Goal: Task Accomplishment & Management: Use online tool/utility

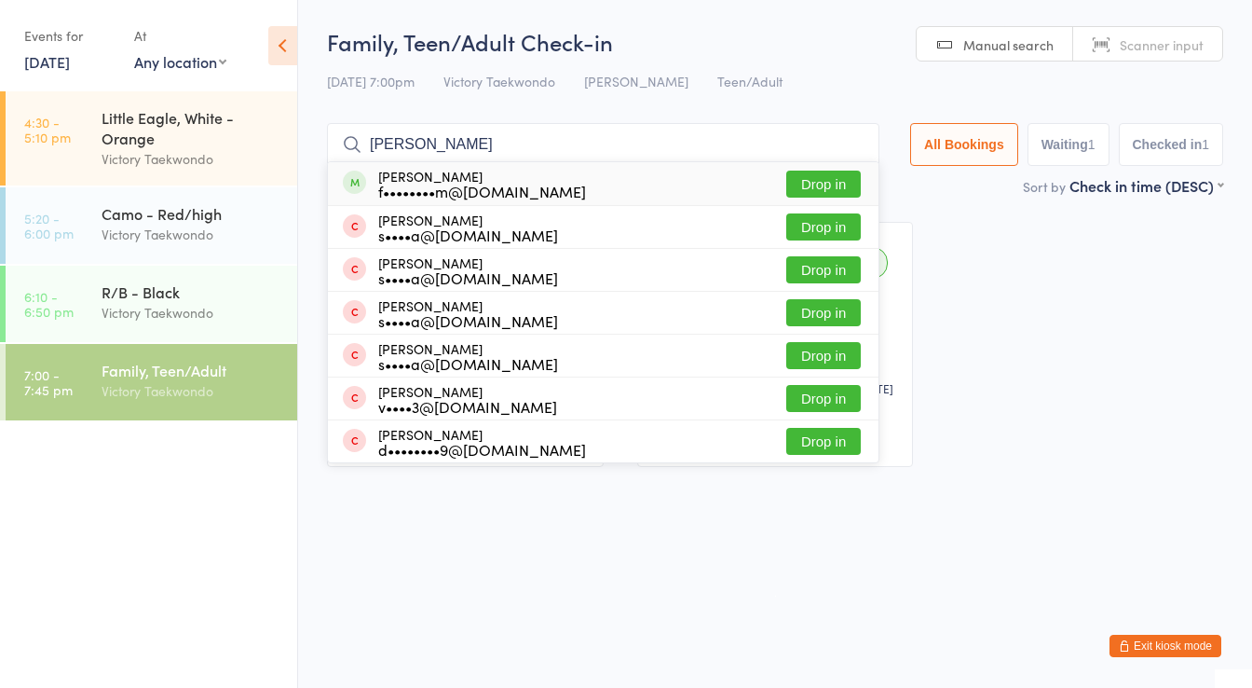
type input "[PERSON_NAME]"
drag, startPoint x: 820, startPoint y: 177, endPoint x: 798, endPoint y: 173, distance: 22.7
click at [819, 176] on button "Drop in" at bounding box center [823, 184] width 75 height 27
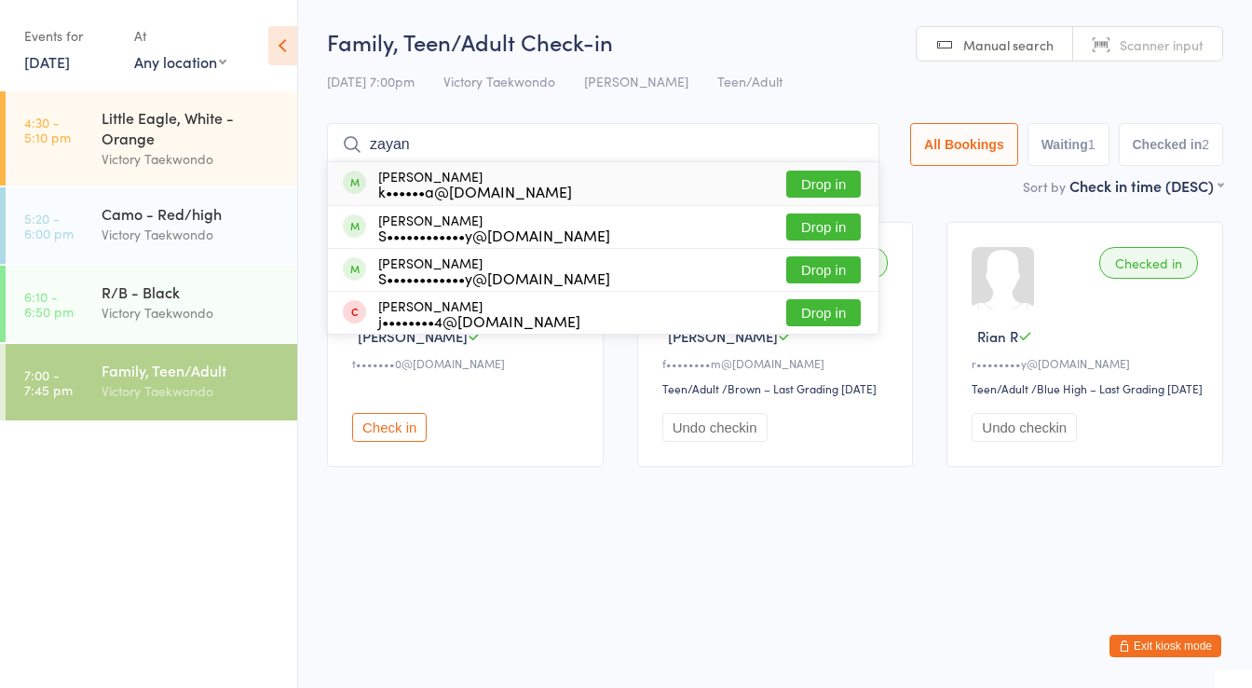
type input "zayan"
click at [830, 177] on button "Drop in" at bounding box center [823, 184] width 75 height 27
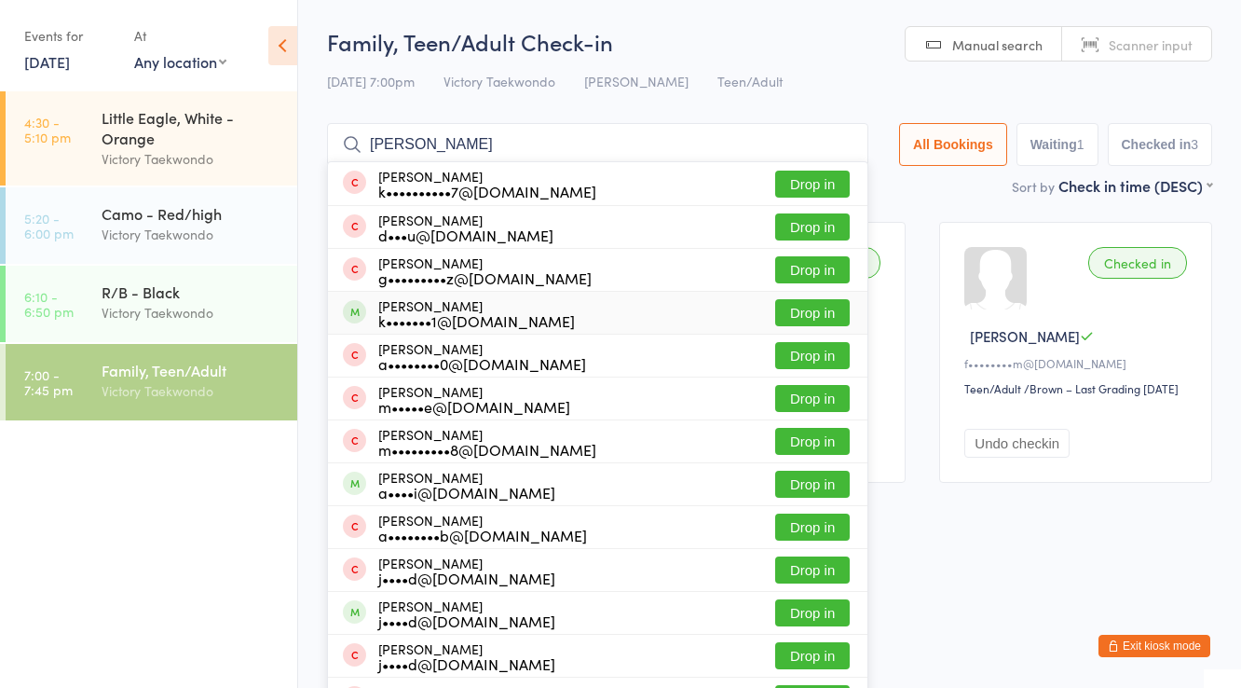
type input "[PERSON_NAME]"
click at [798, 302] on button "Drop in" at bounding box center [812, 312] width 75 height 27
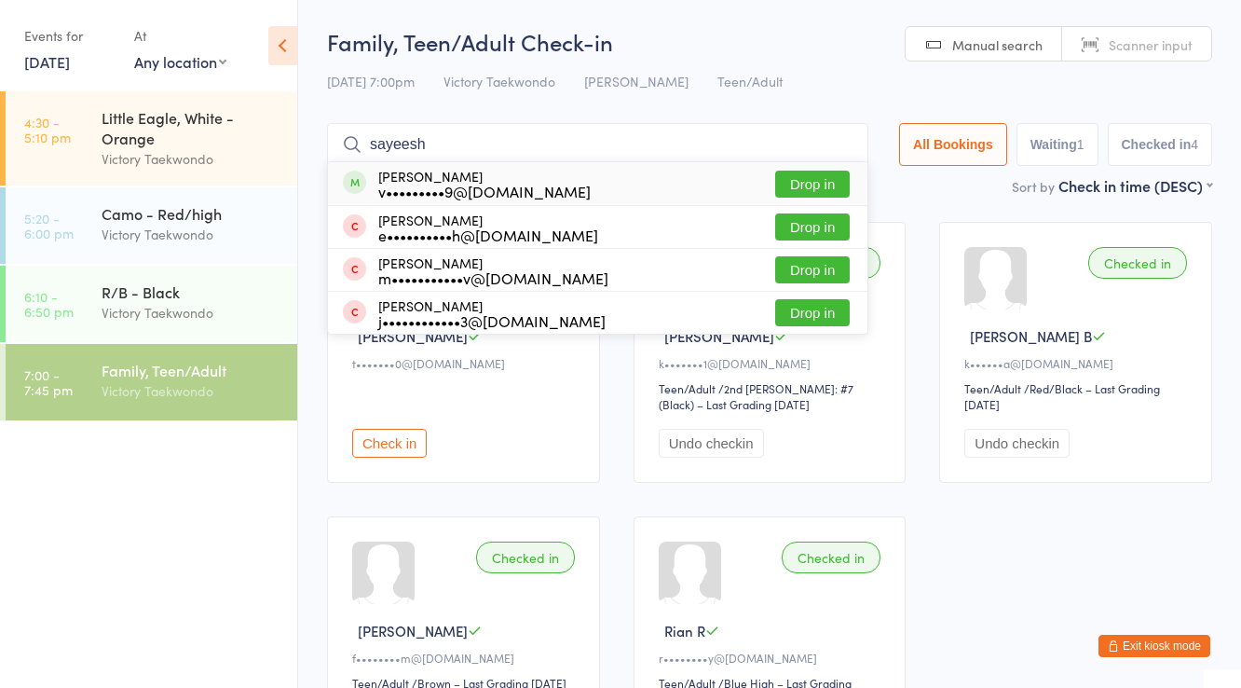
type input "sayeesh"
click at [806, 189] on button "Drop in" at bounding box center [812, 184] width 75 height 27
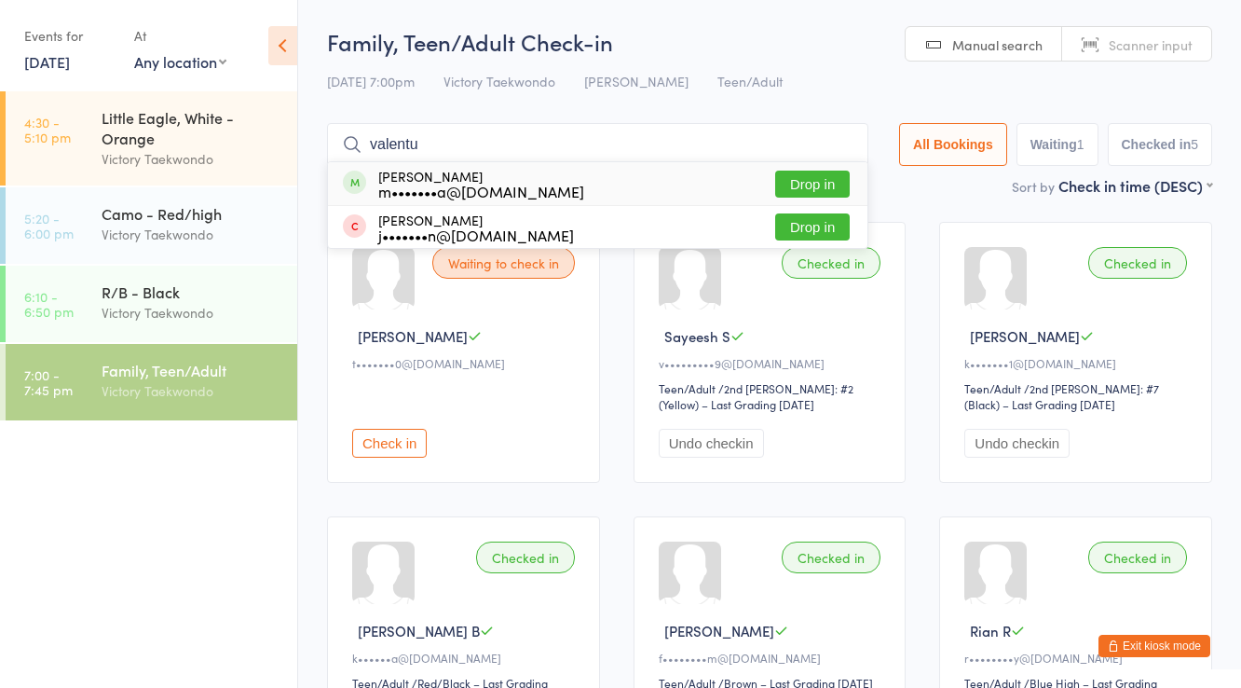
type input "valentu"
click at [817, 186] on button "Drop in" at bounding box center [812, 184] width 75 height 27
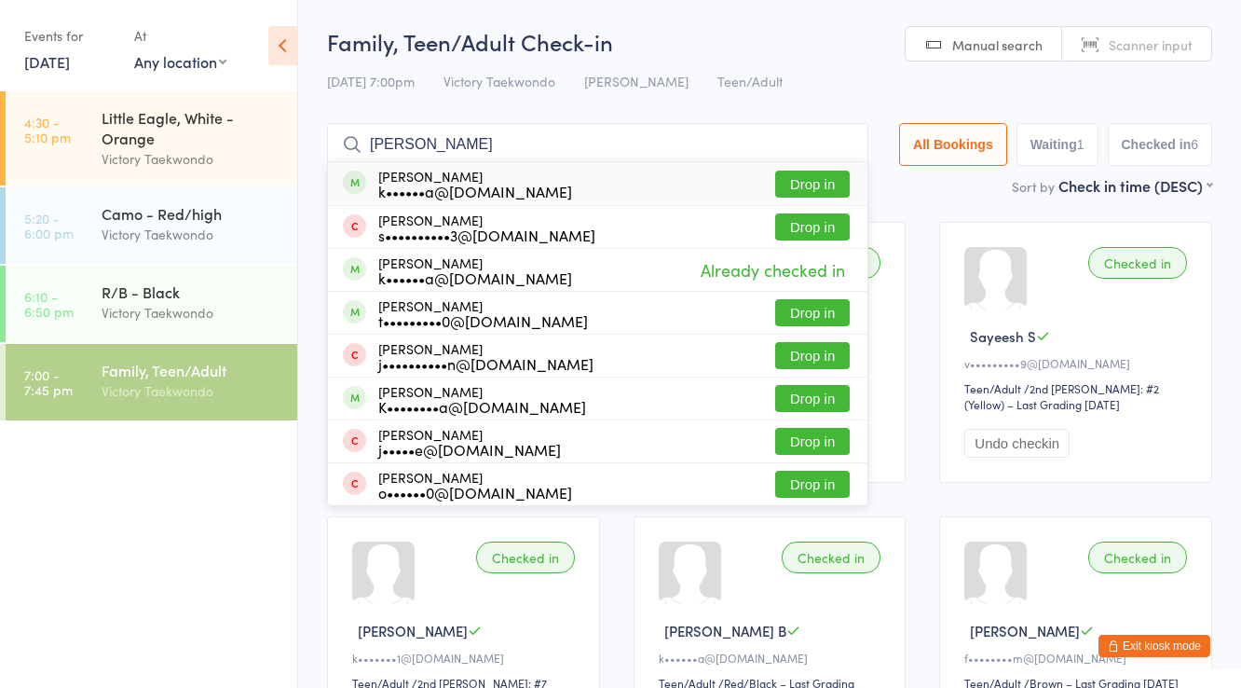
type input "[PERSON_NAME]"
click at [806, 177] on button "Drop in" at bounding box center [812, 184] width 75 height 27
